Goal: Task Accomplishment & Management: Manage account settings

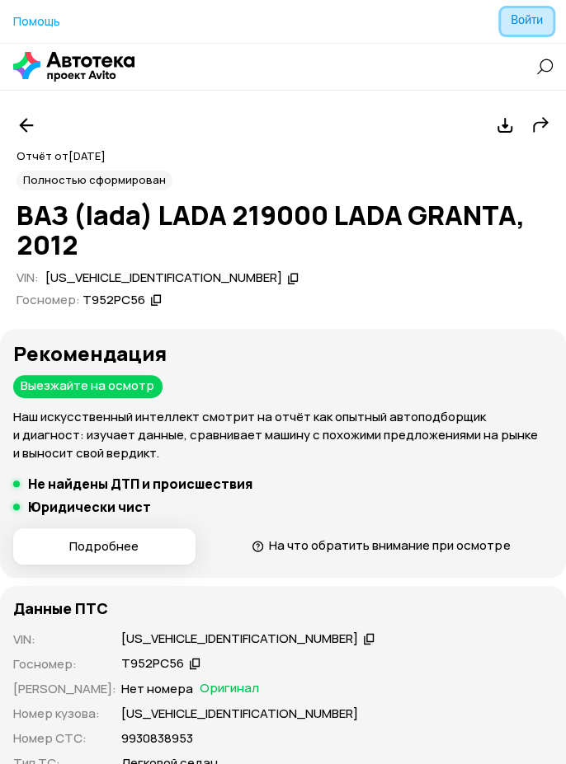
click at [536, 21] on span "Войти" at bounding box center [526, 21] width 32 height 12
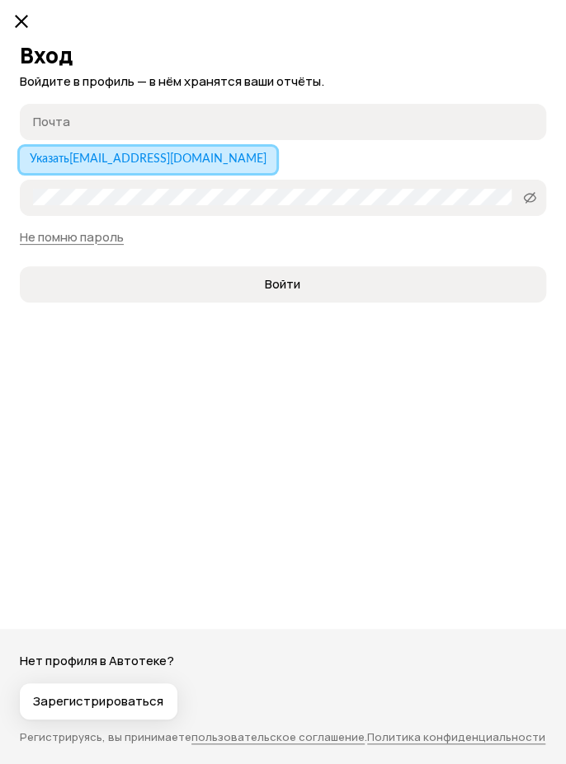
click at [219, 157] on span "Указать [EMAIL_ADDRESS][DOMAIN_NAME]" at bounding box center [148, 159] width 237 height 12
type input "[EMAIL_ADDRESS][DOMAIN_NAME]"
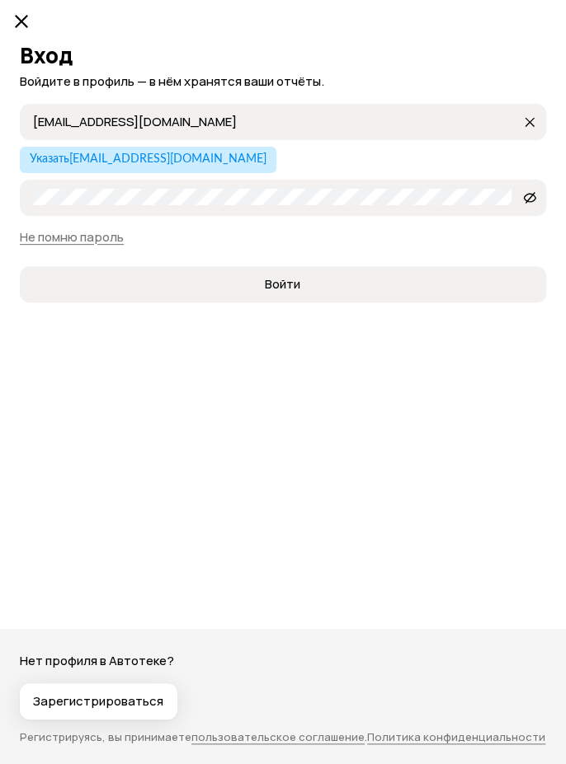
click at [534, 199] on icon at bounding box center [529, 197] width 13 height 16
click at [561, 229] on div "Вход Войдите в профиль — в нём хранятся ваши отчёты. [EMAIL_ADDRESS][DOMAIN_NAM…" at bounding box center [283, 403] width 566 height 721
click at [421, 302] on button "Войти" at bounding box center [283, 284] width 526 height 36
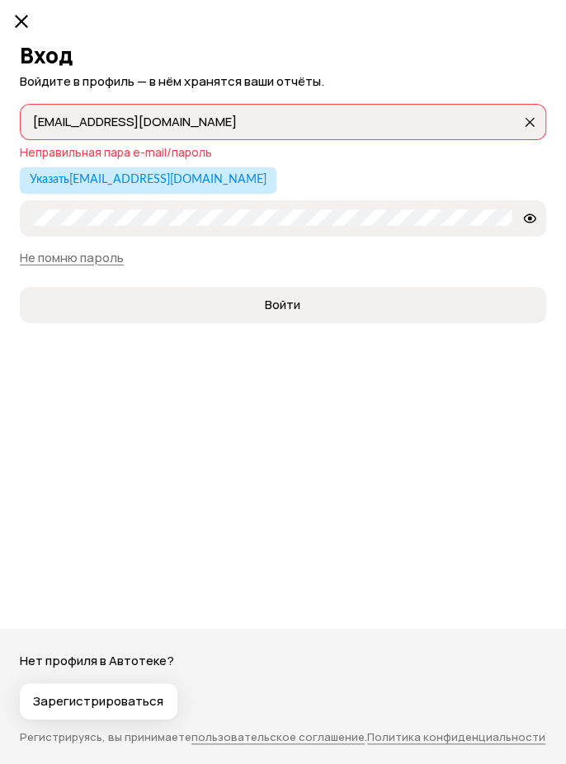
click at [103, 262] on link "Не помню пароль" at bounding box center [72, 257] width 104 height 17
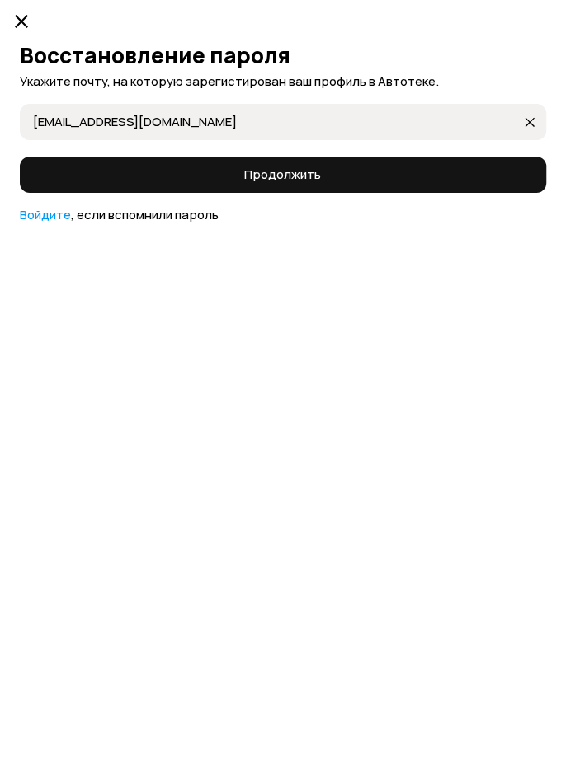
click at [360, 167] on span "Продолжить" at bounding box center [282, 175] width 499 height 16
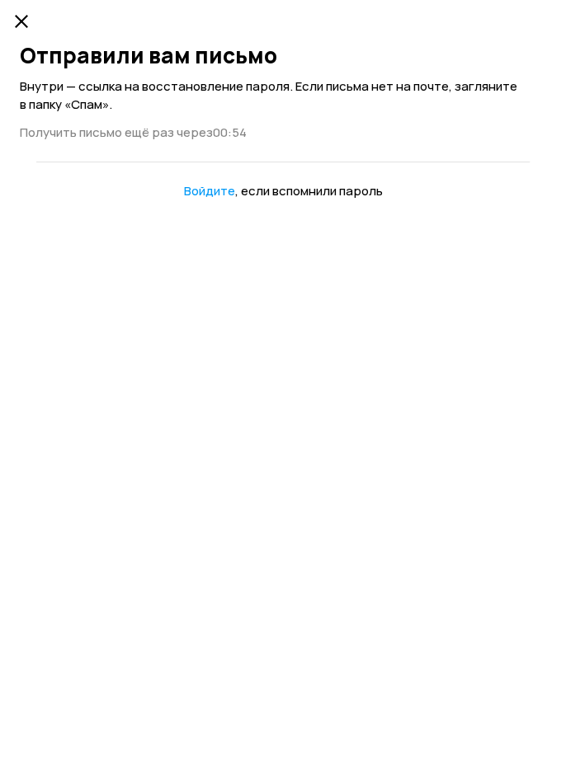
click at [222, 196] on link "Войдите" at bounding box center [209, 190] width 51 height 17
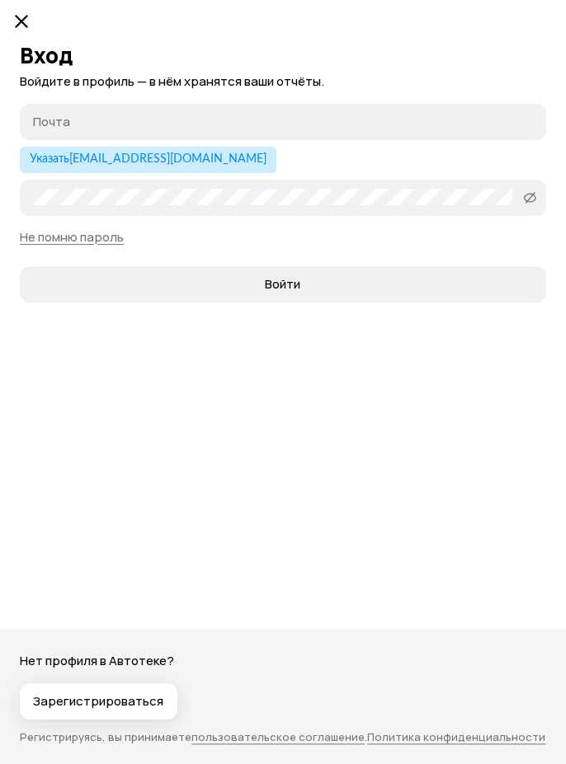
click at [24, 21] on icon at bounding box center [22, 22] width 20 height 20
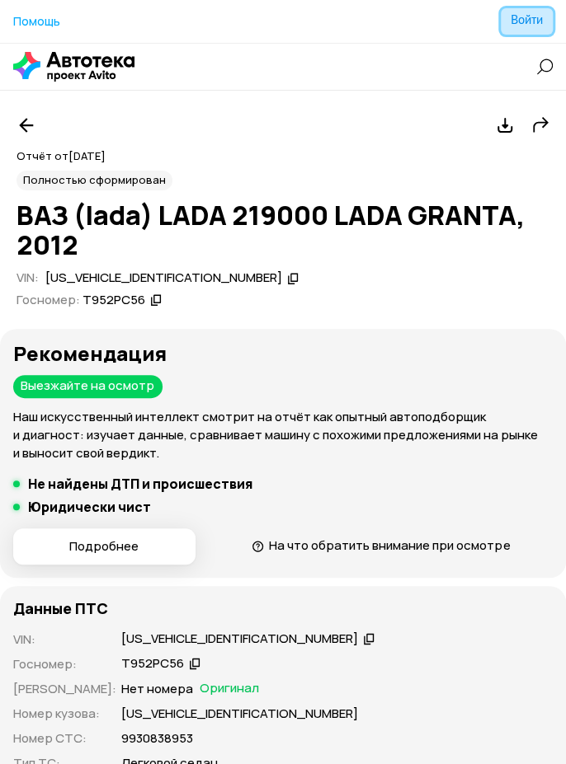
click at [529, 29] on button "Войти" at bounding box center [527, 21] width 52 height 26
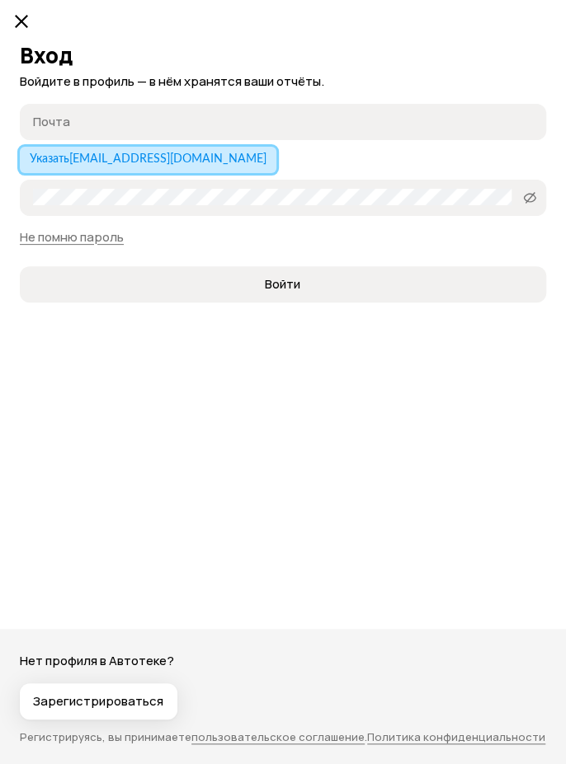
click at [214, 158] on span "Указать [EMAIL_ADDRESS][DOMAIN_NAME]" at bounding box center [148, 159] width 237 height 12
type input "[EMAIL_ADDRESS][DOMAIN_NAME]"
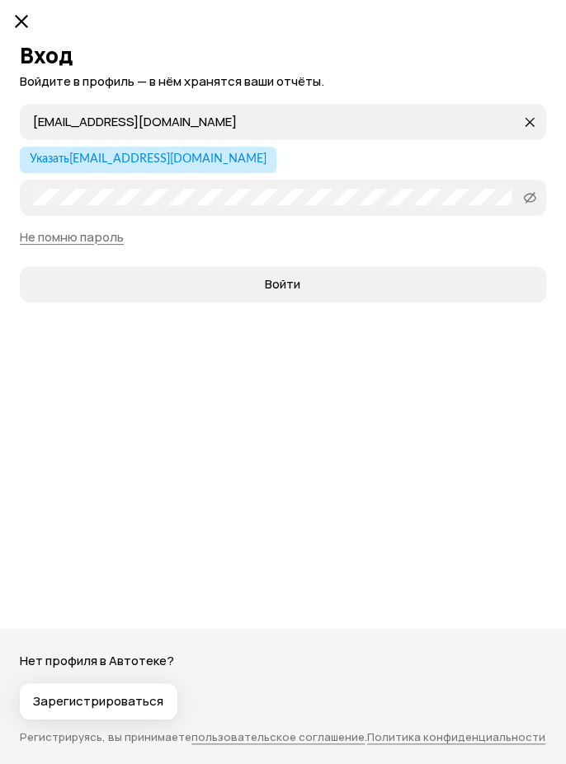
click at [20, 266] on button "Войти" at bounding box center [283, 284] width 526 height 36
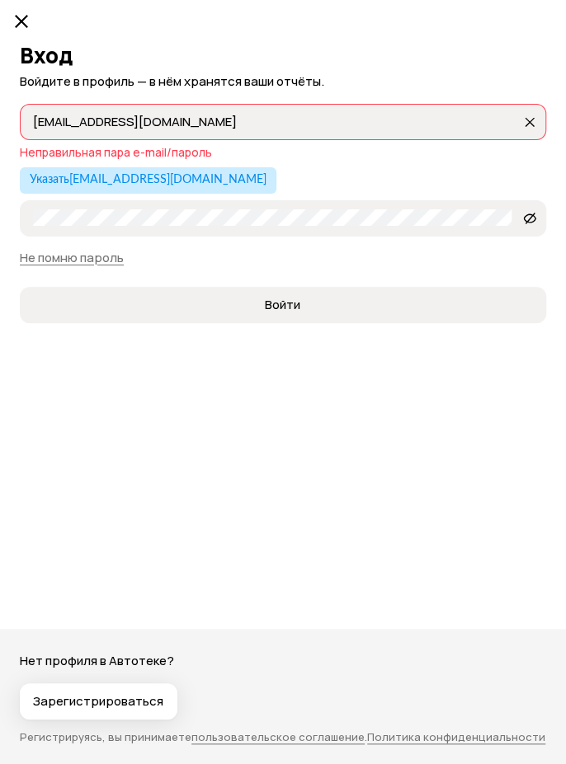
click at [529, 222] on icon at bounding box center [529, 217] width 13 height 16
click at [100, 253] on link "Не помню пароль" at bounding box center [72, 257] width 104 height 17
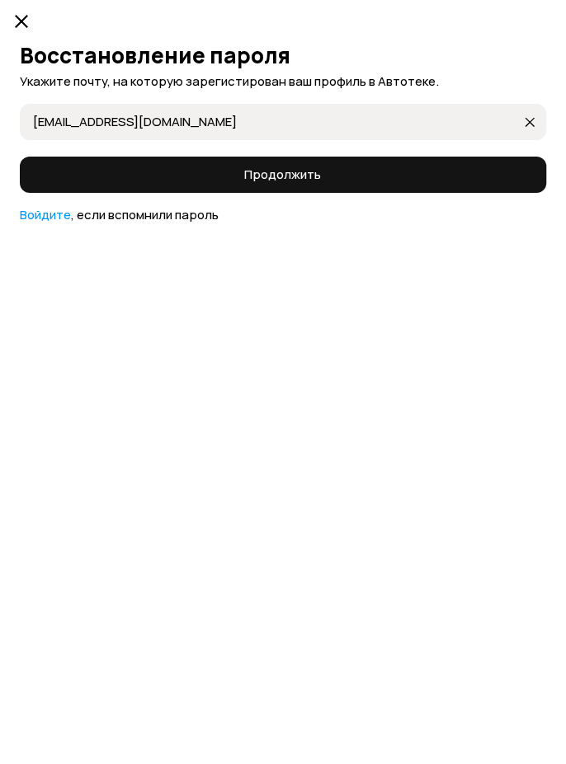
click at [386, 170] on span "Продолжить" at bounding box center [282, 175] width 499 height 16
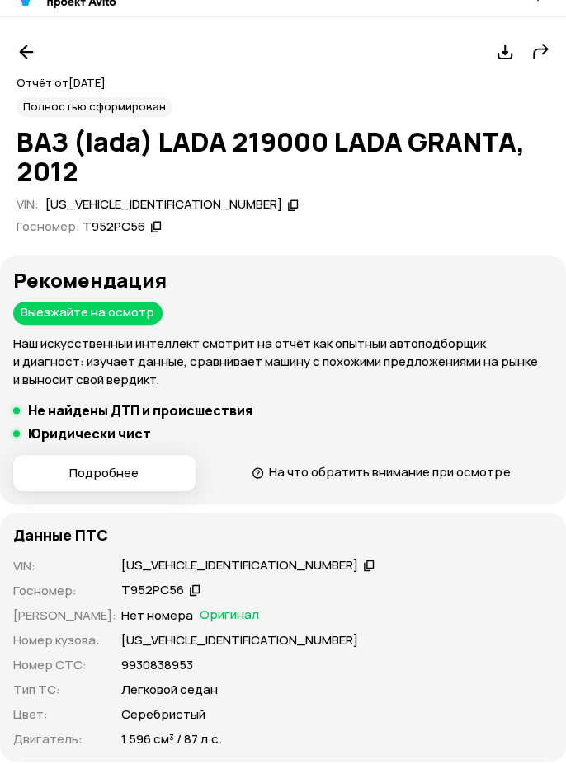
scroll to position [73, 0]
click at [469, 466] on span "На что обратить внимание при осмотре" at bounding box center [389, 471] width 241 height 17
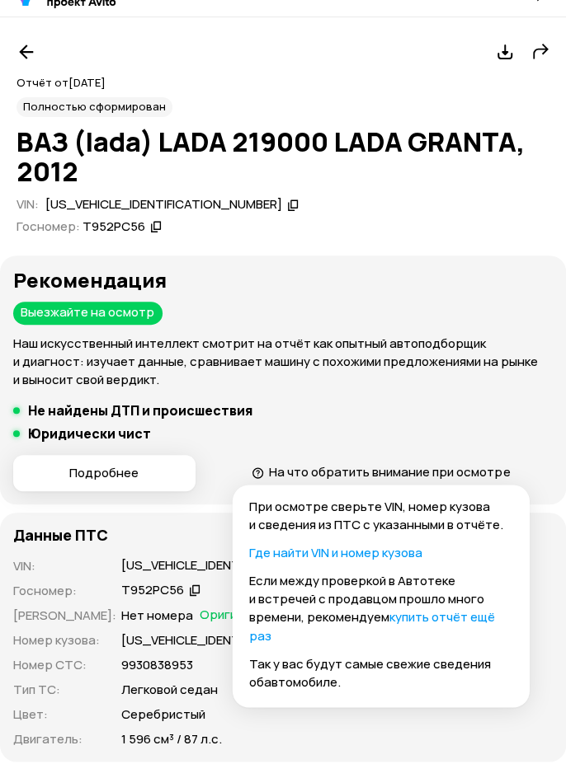
click at [483, 430] on li "Юридически чист" at bounding box center [282, 433] width 539 height 16
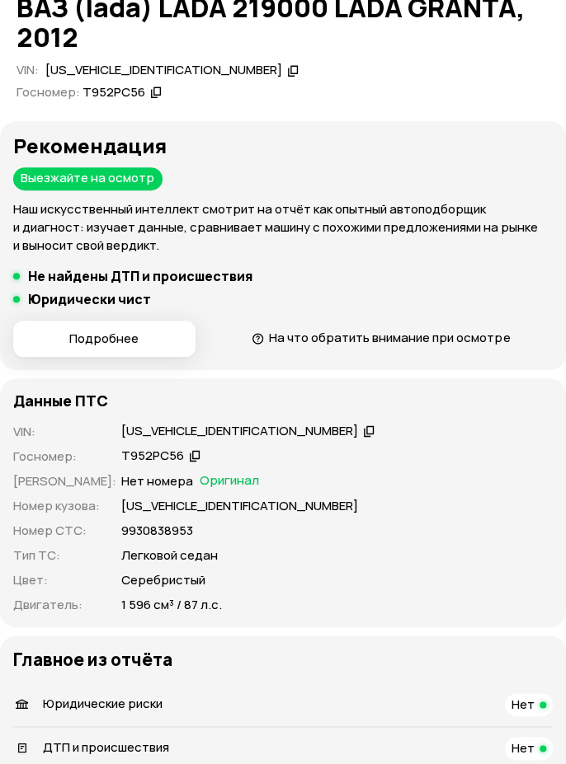
scroll to position [0, 0]
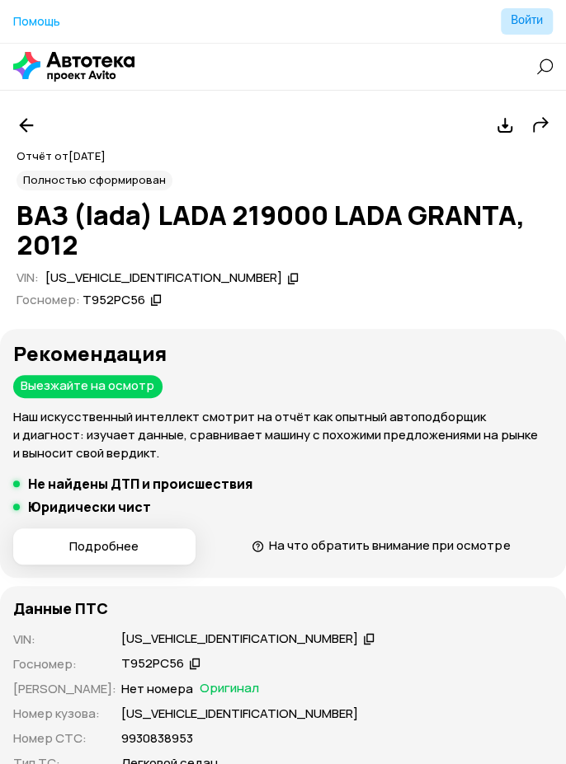
click at [0, 315] on div "Отчёт от 6 сентября 2025 года Полностью сформирован   ВАЗ (lada) LADA 219000 LA…" at bounding box center [283, 654] width 566 height 1089
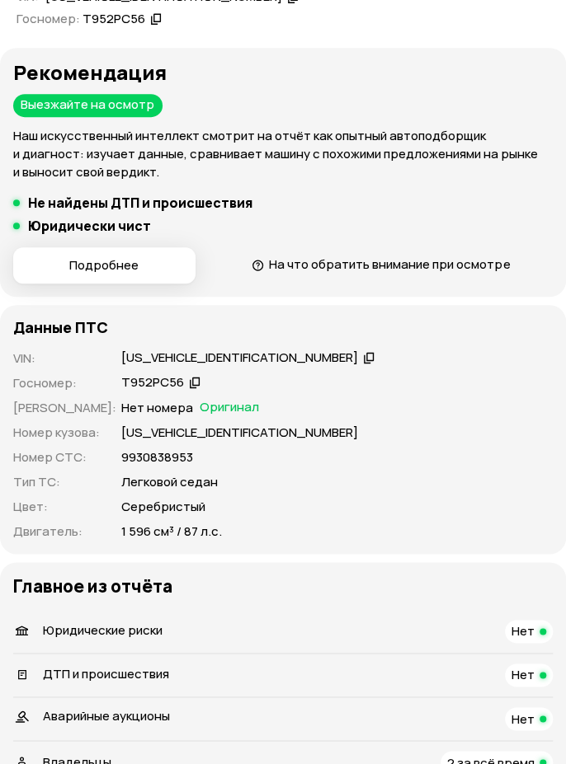
scroll to position [284, 0]
